Goal: Complete application form: Complete application form

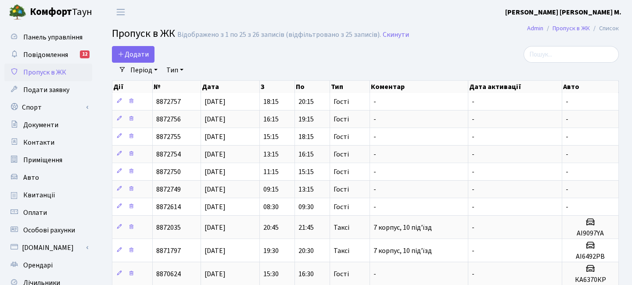
select select "25"
click at [137, 52] on span "Додати" at bounding box center [133, 55] width 31 height 10
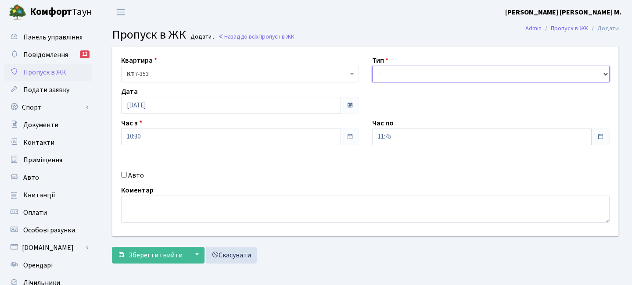
click at [388, 77] on select "- Доставка Таксі Гості Сервіс" at bounding box center [491, 74] width 238 height 17
select select "3"
click at [140, 173] on label "Авто" at bounding box center [136, 175] width 16 height 11
click at [127, 173] on input "Авто" at bounding box center [124, 175] width 6 height 6
checkbox input "true"
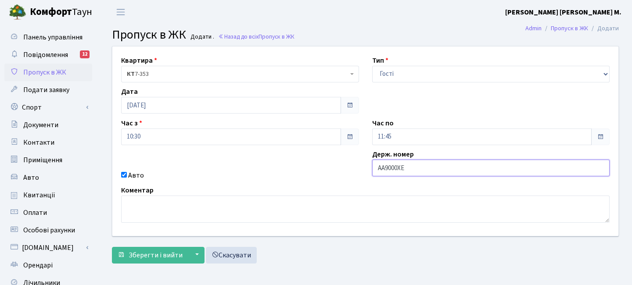
scroll to position [2, 0]
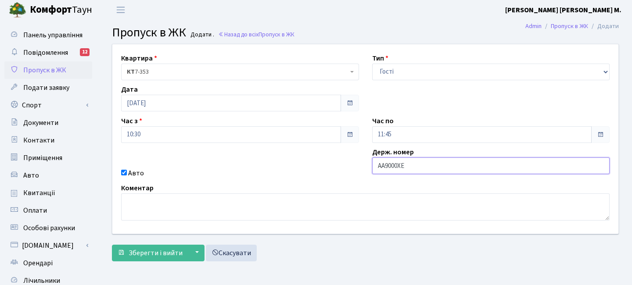
type input "АА9000ХЕ"
click at [424, 135] on input "11:45" at bounding box center [482, 134] width 220 height 17
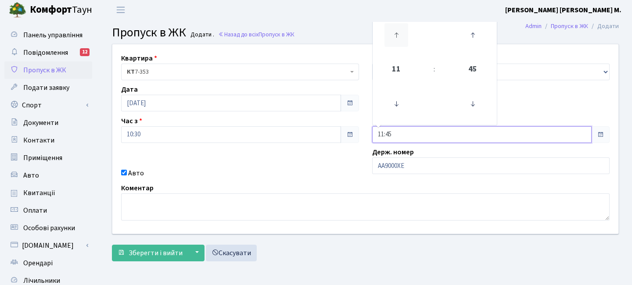
click at [402, 36] on icon at bounding box center [397, 35] width 24 height 24
type input "12:45"
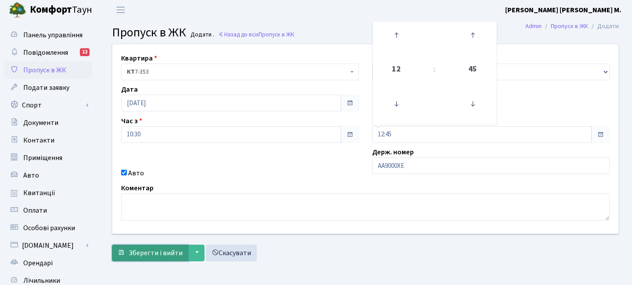
click at [159, 256] on span "Зберегти і вийти" at bounding box center [156, 254] width 54 height 10
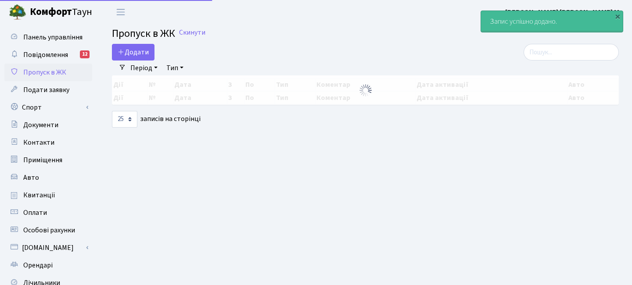
select select "25"
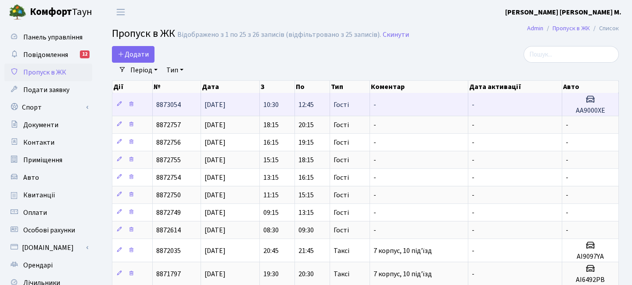
click at [590, 100] on icon at bounding box center [590, 99] width 11 height 11
click at [297, 104] on td "12:45" at bounding box center [312, 104] width 35 height 23
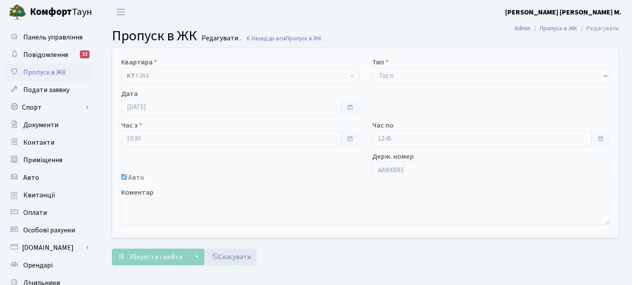
click at [33, 66] on link "Пропуск в ЖК" at bounding box center [48, 73] width 88 height 18
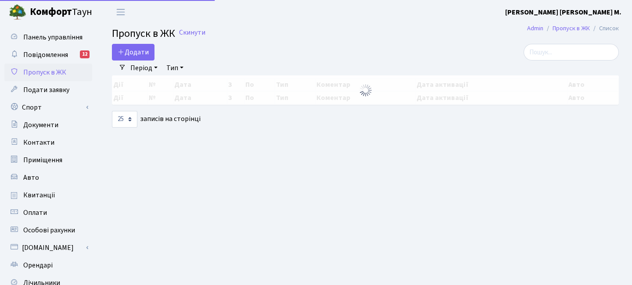
select select "25"
